Goal: Find contact information: Find contact information

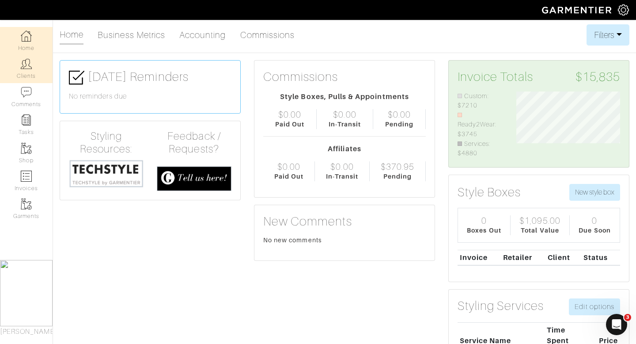
scroll to position [67, 118]
click at [14, 66] on link "Clients" at bounding box center [26, 69] width 53 height 28
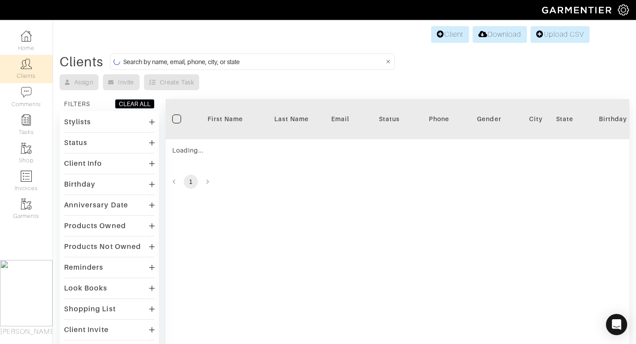
click at [222, 66] on input at bounding box center [253, 61] width 261 height 11
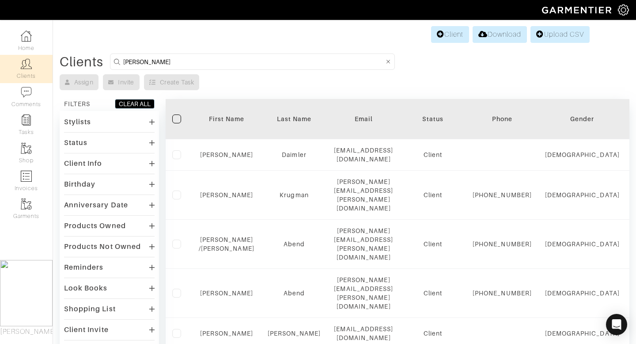
type input "[PERSON_NAME]"
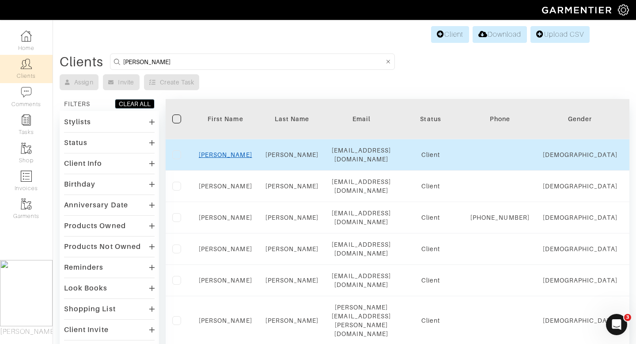
click at [220, 152] on link "[PERSON_NAME]" at bounding box center [225, 154] width 53 height 7
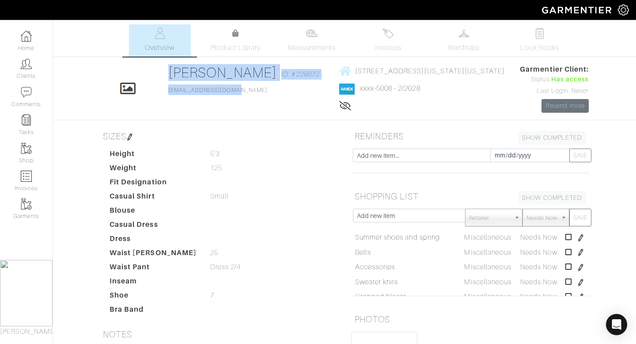
drag, startPoint x: 228, startPoint y: 91, endPoint x: 155, endPoint y: 88, distance: 72.6
click at [155, 88] on div "Click To Edit Dina Salvatore ID: #229872 dinamsalvat@gmail.com 161 w 16th stree…" at bounding box center [345, 88] width 504 height 49
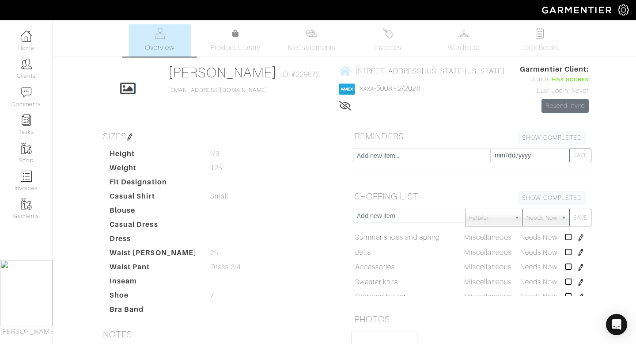
click at [238, 124] on div "Dina Salvatore Overview Overview Measurements Product Library Invoices Wardrobe…" at bounding box center [318, 258] width 636 height 469
drag, startPoint x: 236, startPoint y: 89, endPoint x: 164, endPoint y: 92, distance: 71.2
click at [168, 92] on div "Dina Salvatore ID: #229872 dinamsalvat@gmail.com" at bounding box center [246, 88] width 156 height 49
copy link "[EMAIL_ADDRESS][DOMAIN_NAME]"
click at [373, 75] on link "161 w 16th street - apt 10h new york, New York - 10011" at bounding box center [422, 70] width 166 height 11
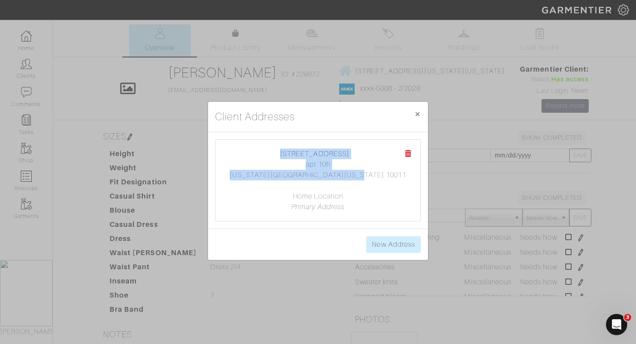
drag, startPoint x: 373, startPoint y: 179, endPoint x: 266, endPoint y: 138, distance: 115.4
click at [266, 138] on div "161 w 16th street apt 10h new york, New York 10011 Home Location Primary Address" at bounding box center [318, 180] width 220 height 96
copy center "161 w 16th street apt 10h new york, New York 10011"
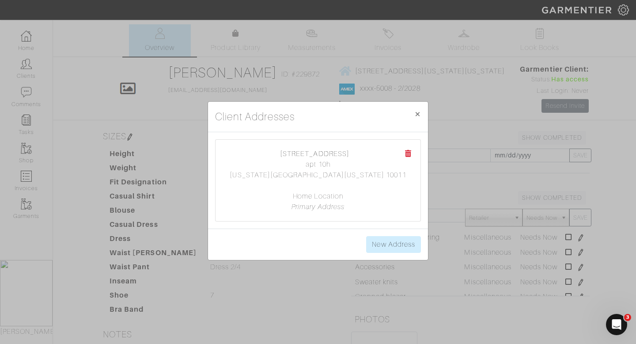
click at [182, 226] on div "Client Addresses × Close 161 w 16th street apt 10h new york, New York 10011 Hom…" at bounding box center [318, 172] width 636 height 344
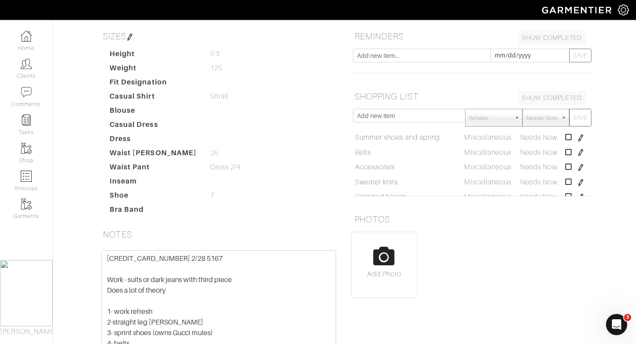
scroll to position [99, 0]
drag, startPoint x: 224, startPoint y: 263, endPoint x: 93, endPoint y: 243, distance: 132.9
click at [93, 243] on div "SIZES Height 5’3 5’3 Weight 125 125 Fit Designation Casual Shirt Small Small Bl…" at bounding box center [219, 211] width 252 height 366
